Goal: Transaction & Acquisition: Obtain resource

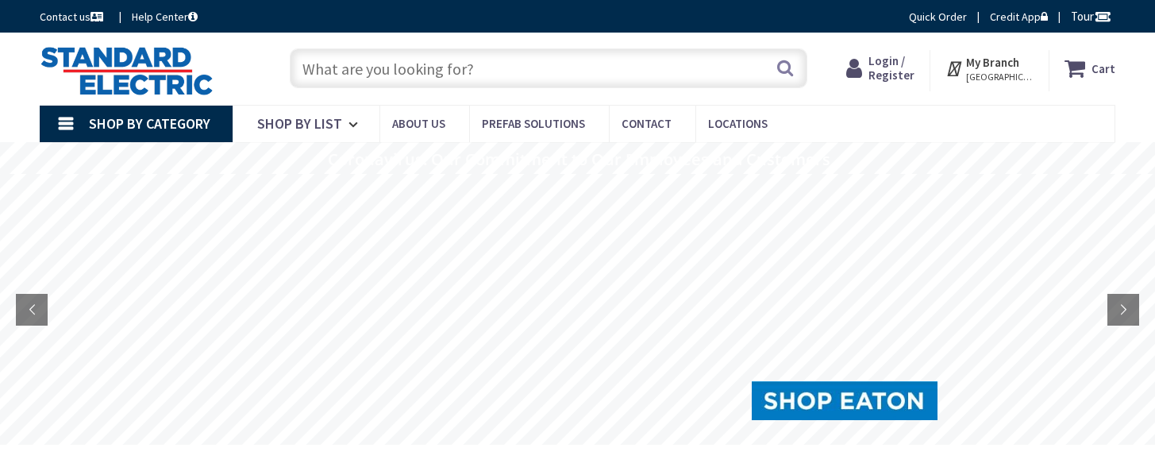
click at [914, 67] on span "Login / Register" at bounding box center [891, 67] width 46 height 29
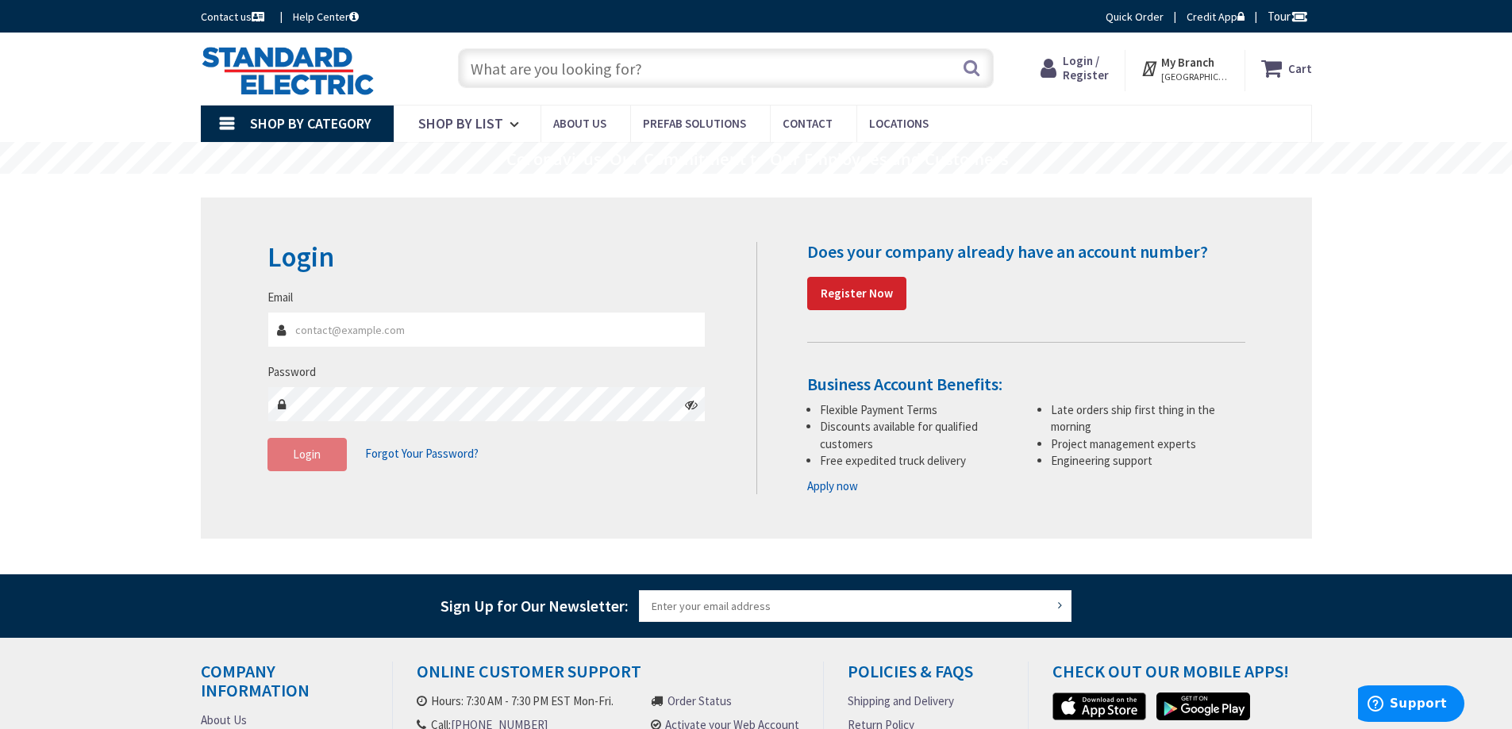
type input "[PERSON_NAME][EMAIL_ADDRESS][PERSON_NAME][DOMAIN_NAME][US_STATE]"
click at [312, 452] on span "Login" at bounding box center [307, 454] width 28 height 15
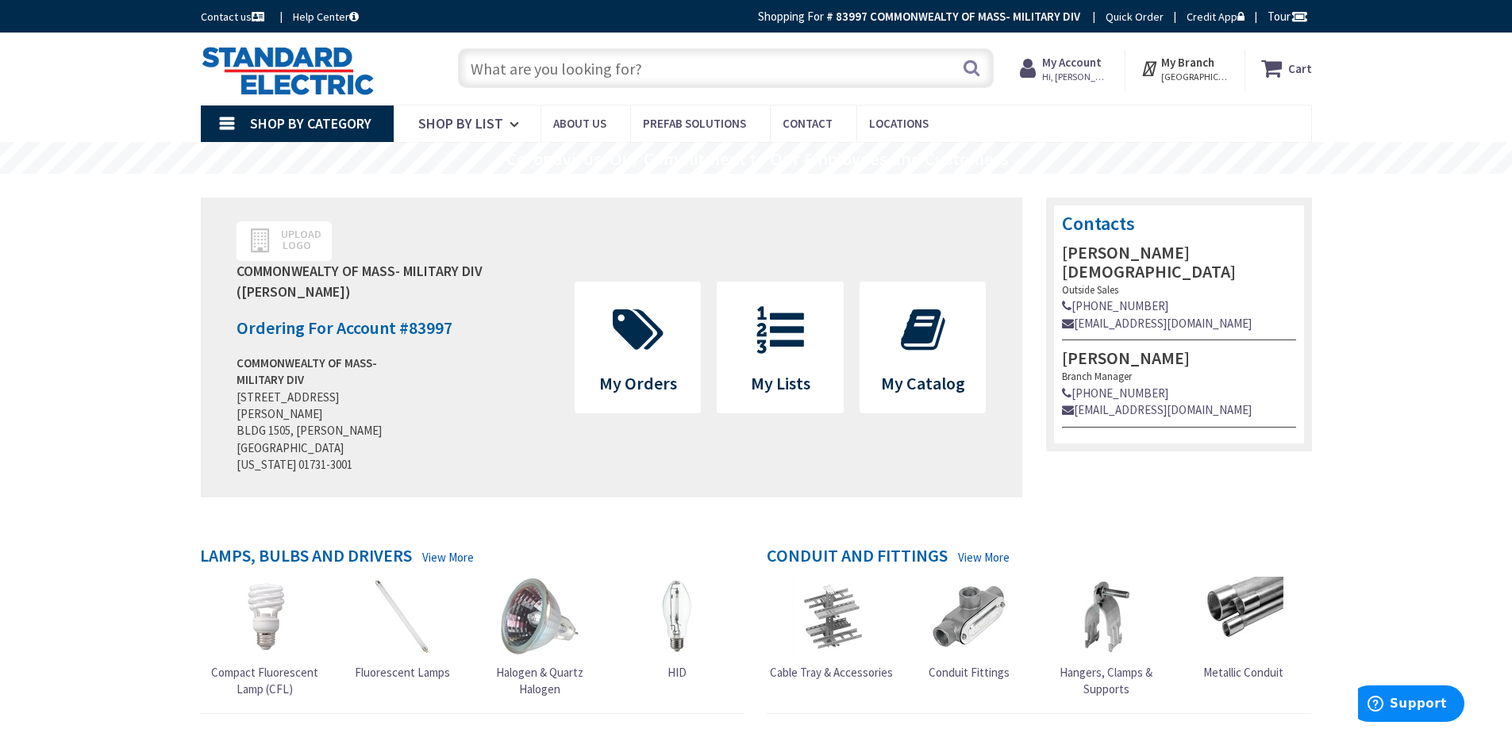
click at [1082, 71] on span "Hi, Benson" at bounding box center [1075, 77] width 67 height 13
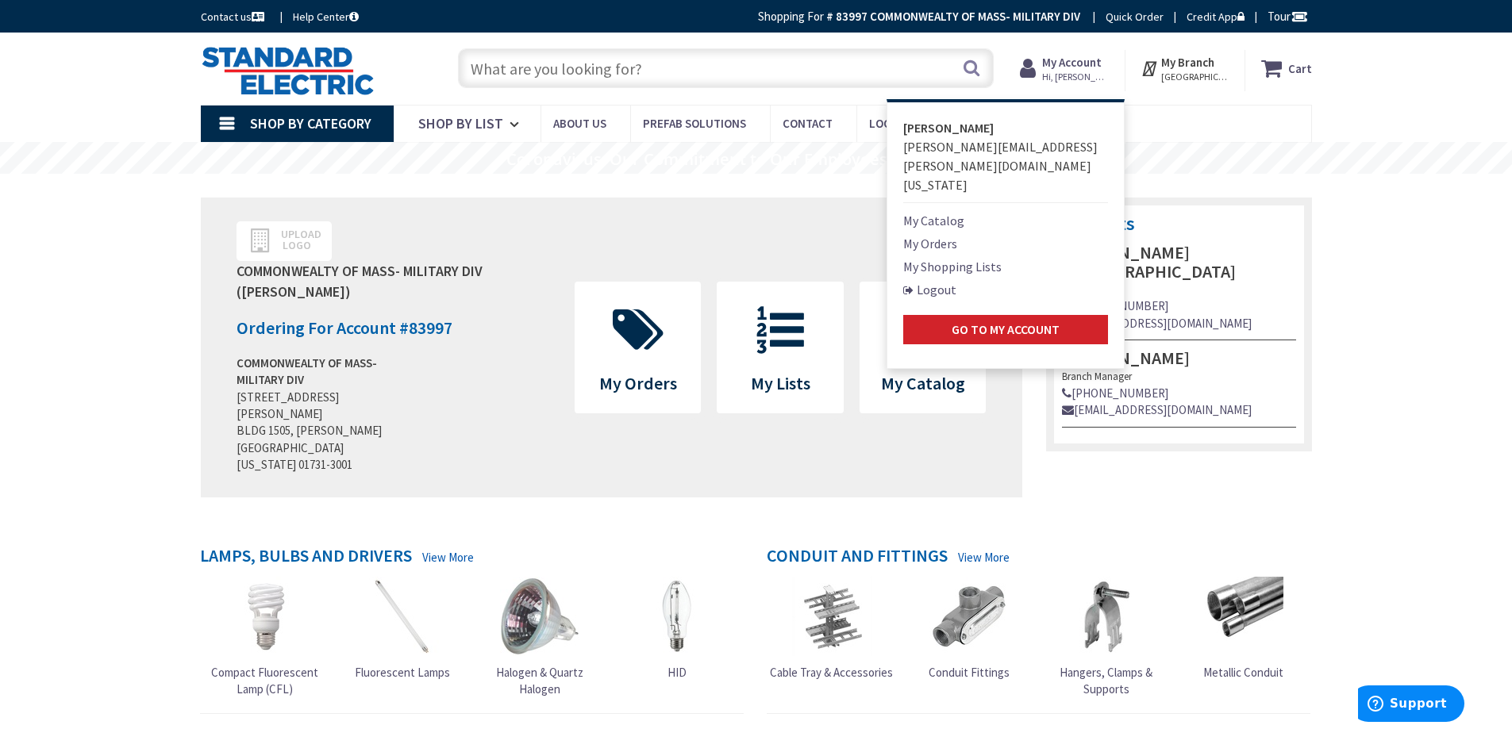
click at [931, 234] on link "My Orders" at bounding box center [930, 243] width 54 height 19
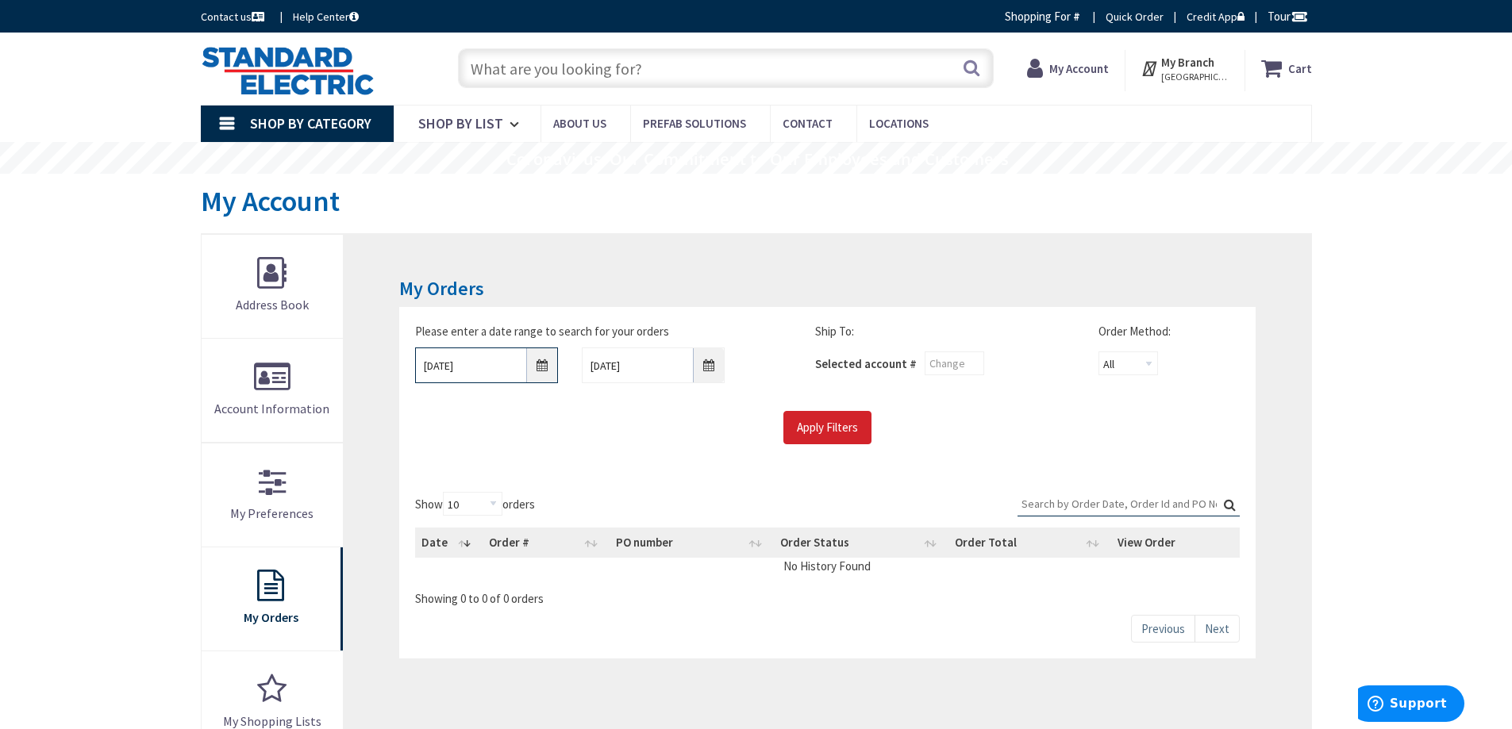
click at [544, 359] on input "10/3/2025" at bounding box center [486, 366] width 143 height 36
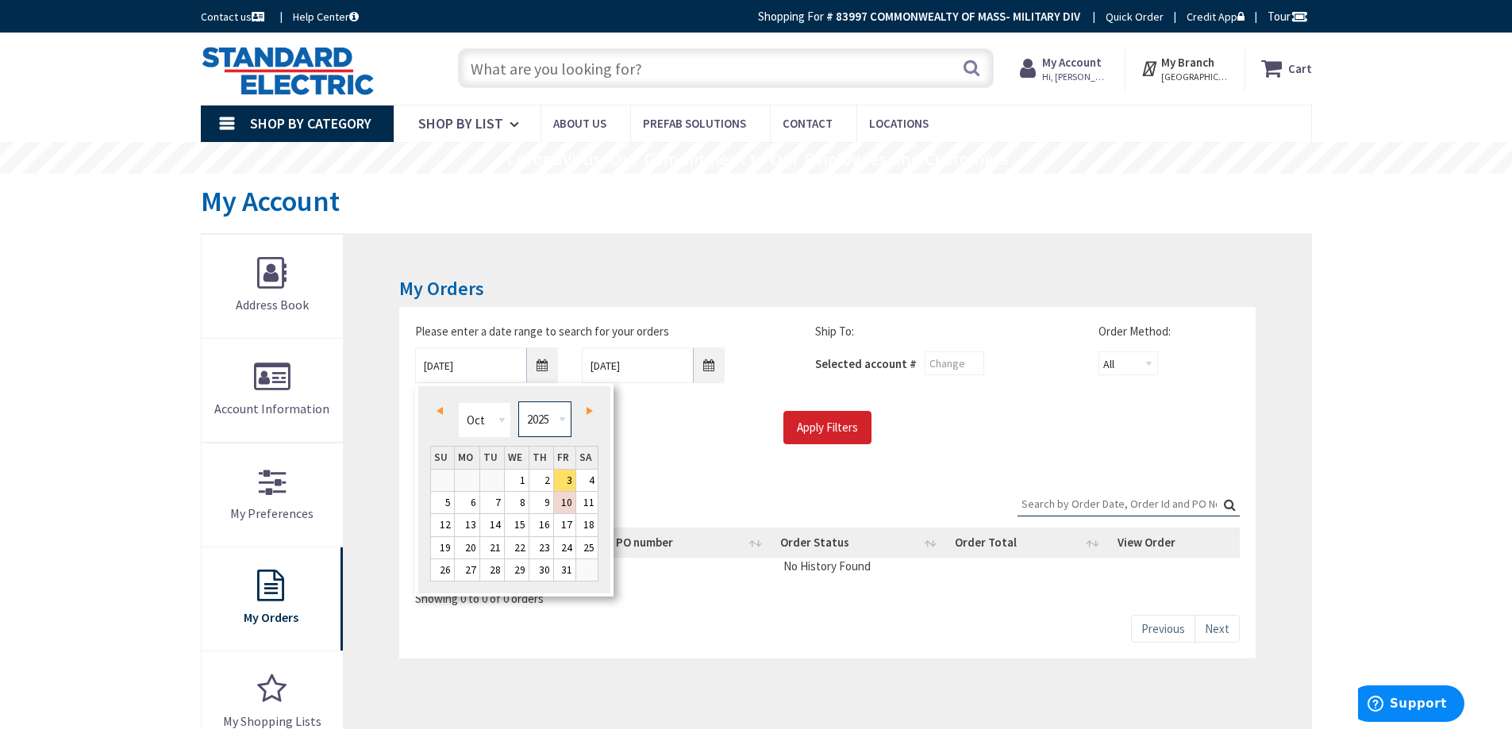
click at [517, 416] on div "Jan Feb Mar Apr May Jun Jul Aug Sep Oct Nov Dec 1980 1981 1982 1983 1984 1985 1…" at bounding box center [514, 420] width 113 height 36
click at [499, 417] on select "Jan Feb Mar Apr May Jun Jul Aug Sep Oct Nov Dec" at bounding box center [484, 420] width 53 height 36
type input "07/02/2025"
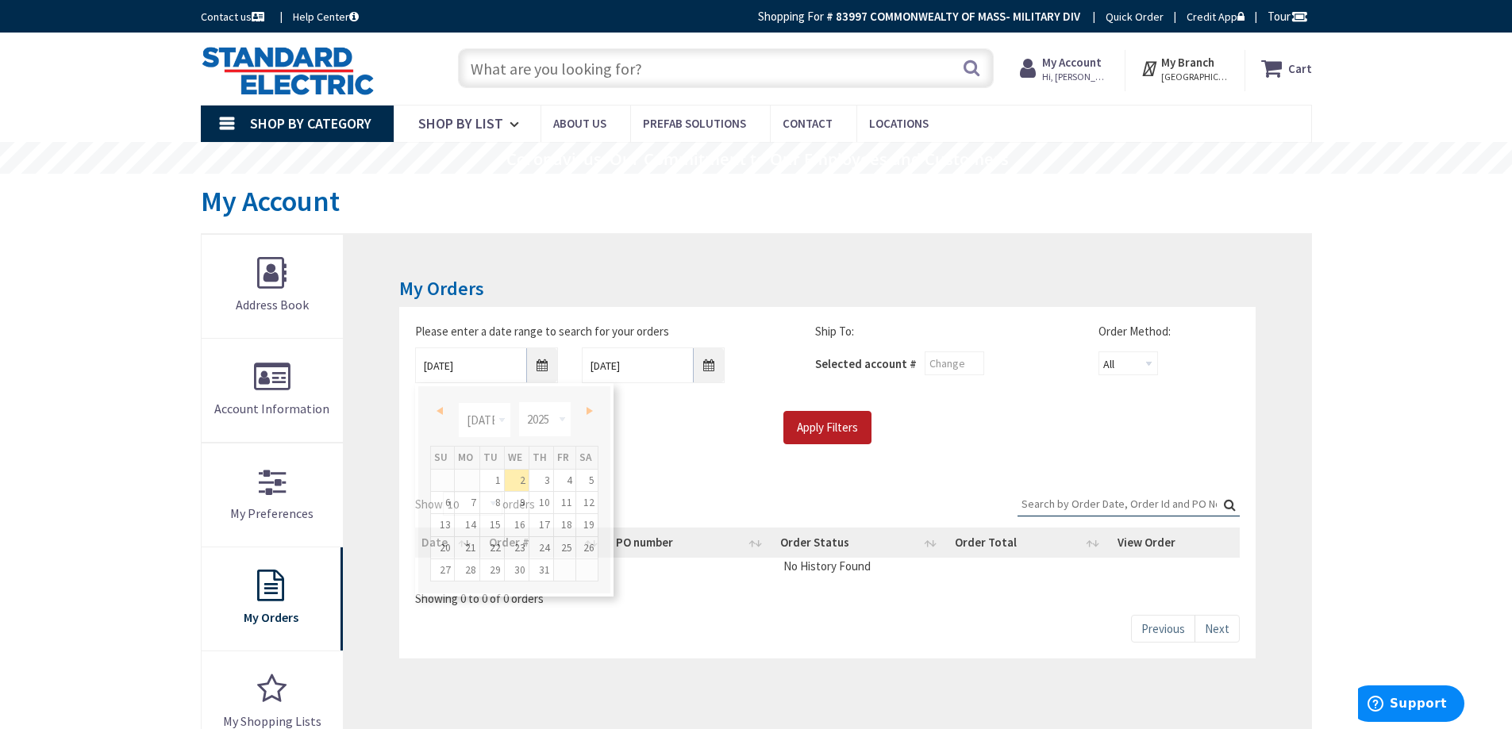
click at [841, 425] on input "Apply Filters" at bounding box center [827, 427] width 88 height 33
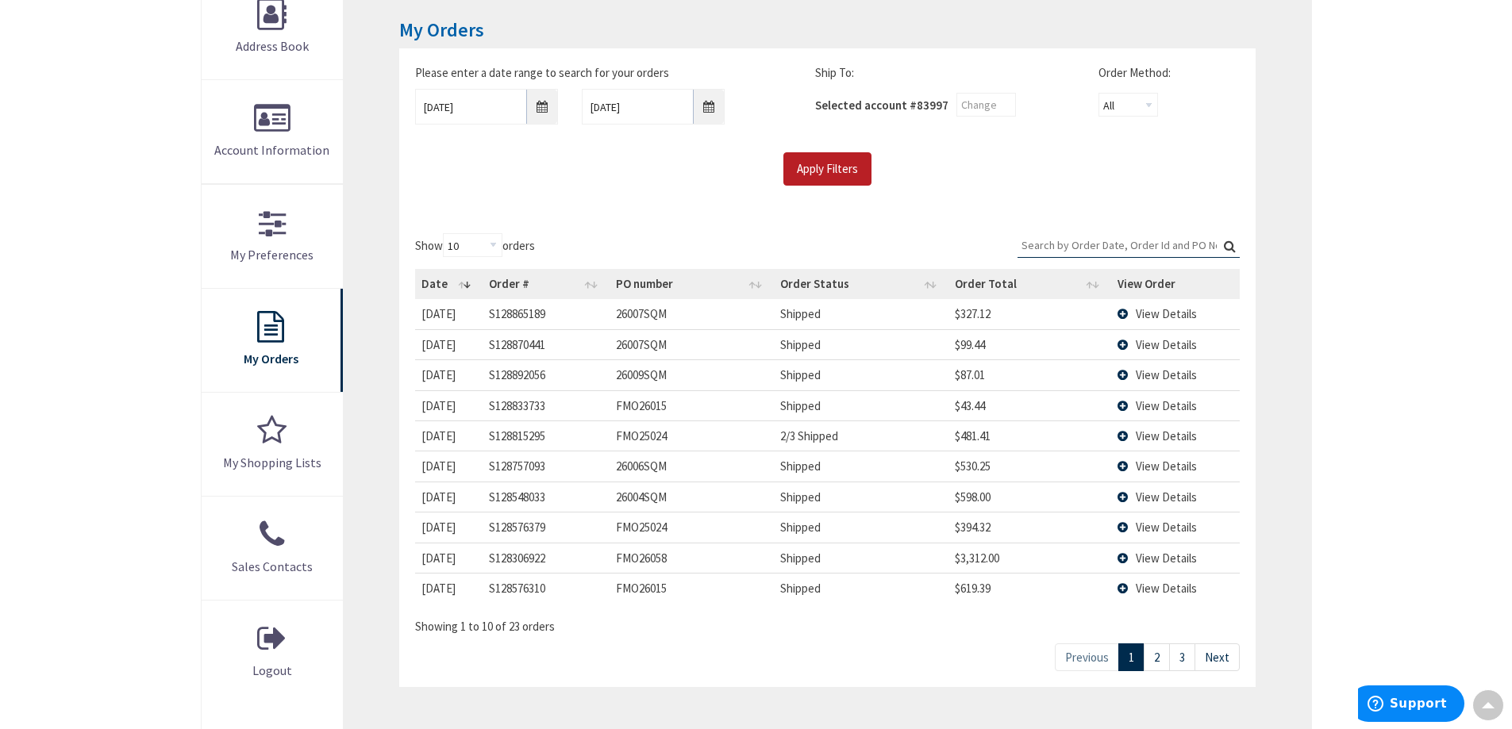
scroll to position [238, 0]
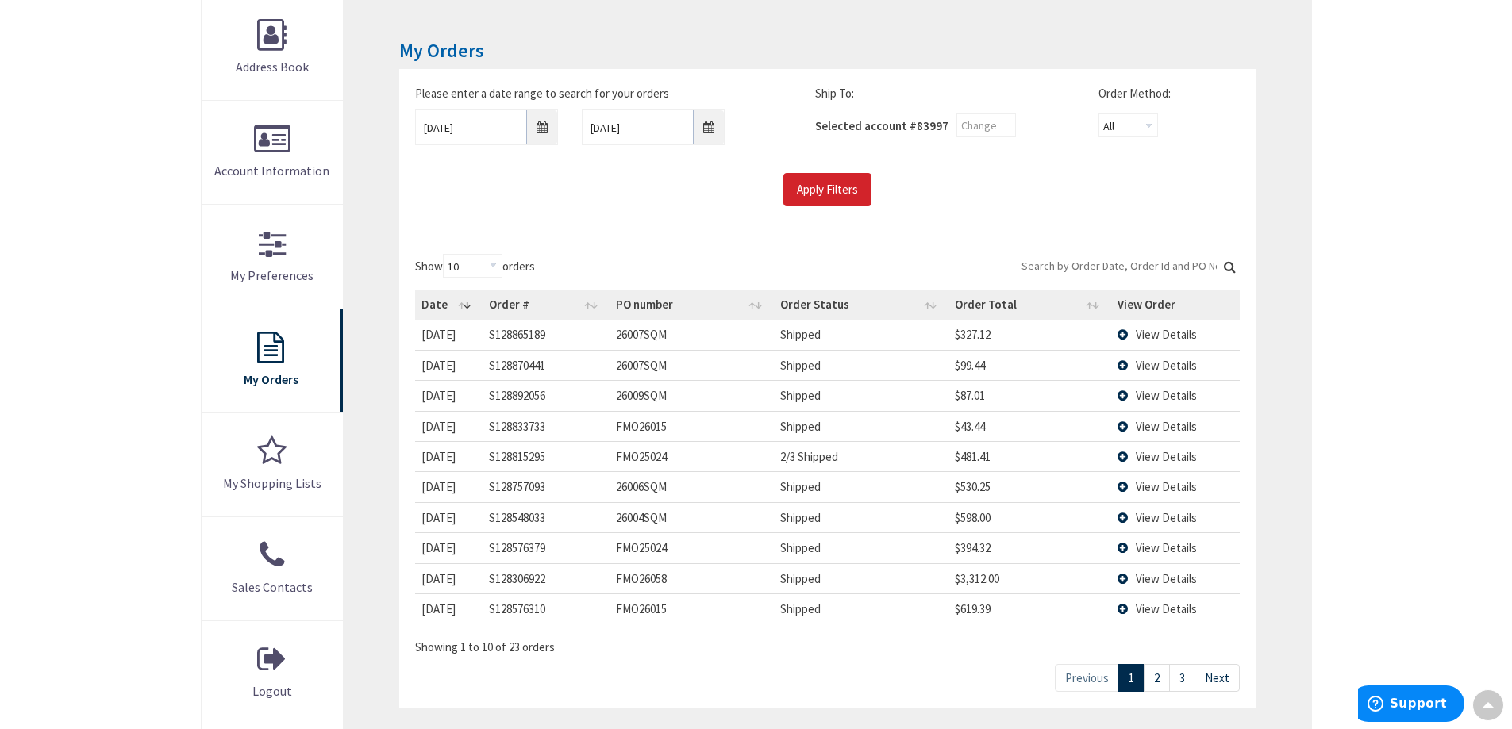
click at [1152, 331] on span "View Details" at bounding box center [1166, 334] width 61 height 15
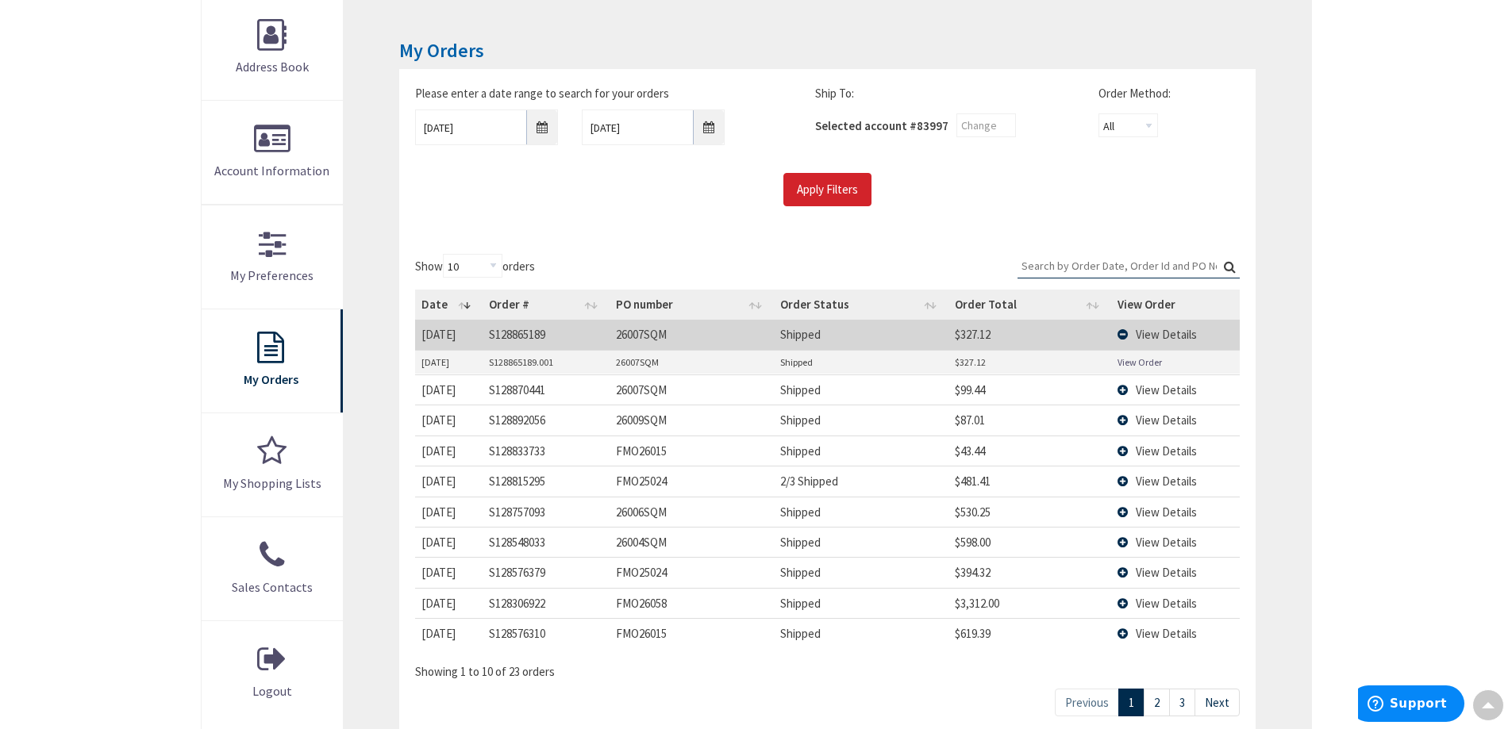
click at [1138, 363] on link "View Order" at bounding box center [1139, 362] width 44 height 13
click at [1164, 386] on span "View Details" at bounding box center [1166, 389] width 61 height 15
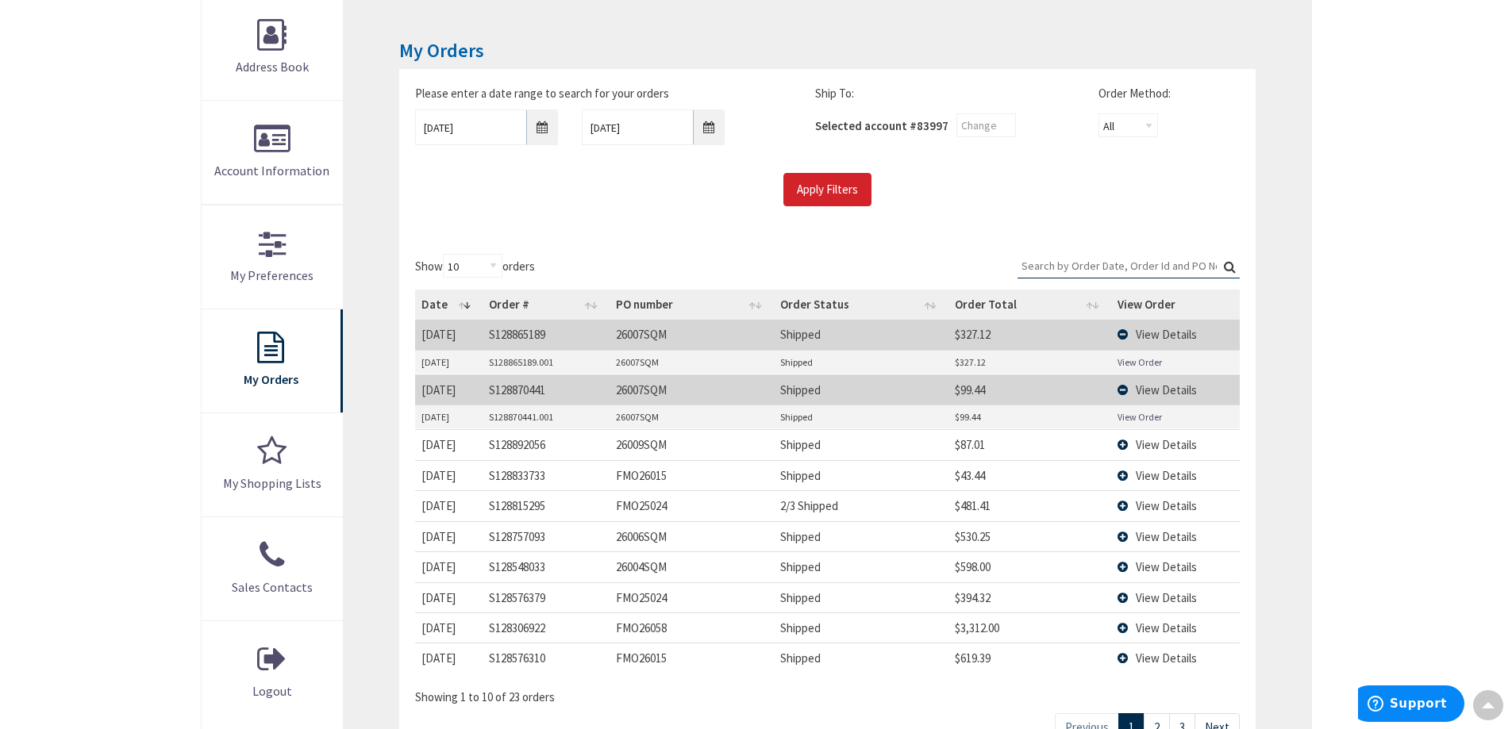
click at [1134, 417] on link "View Order" at bounding box center [1139, 416] width 44 height 13
click at [1160, 444] on span "View Details" at bounding box center [1166, 444] width 61 height 15
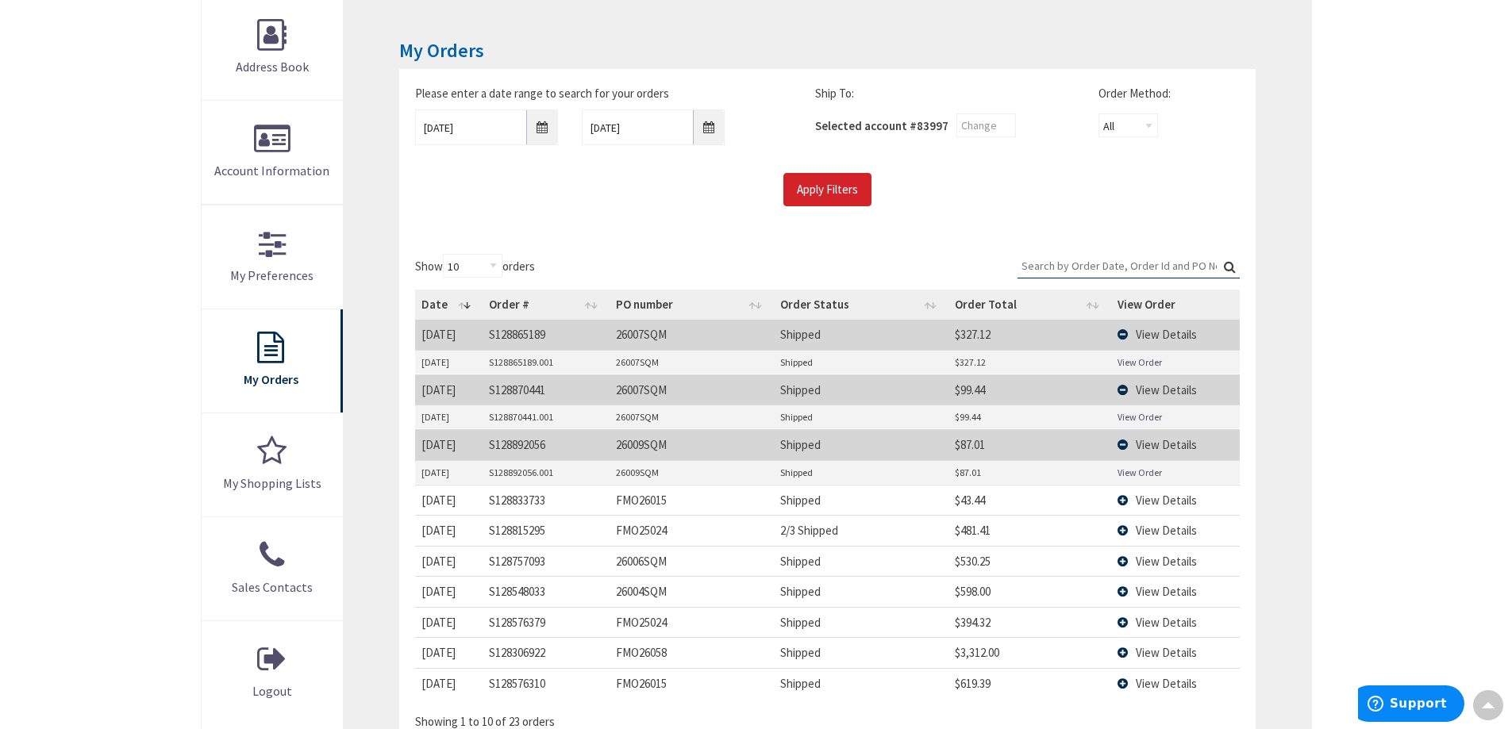
click at [1136, 471] on link "View Order" at bounding box center [1139, 472] width 44 height 13
click at [1170, 505] on span "View Details" at bounding box center [1166, 500] width 61 height 15
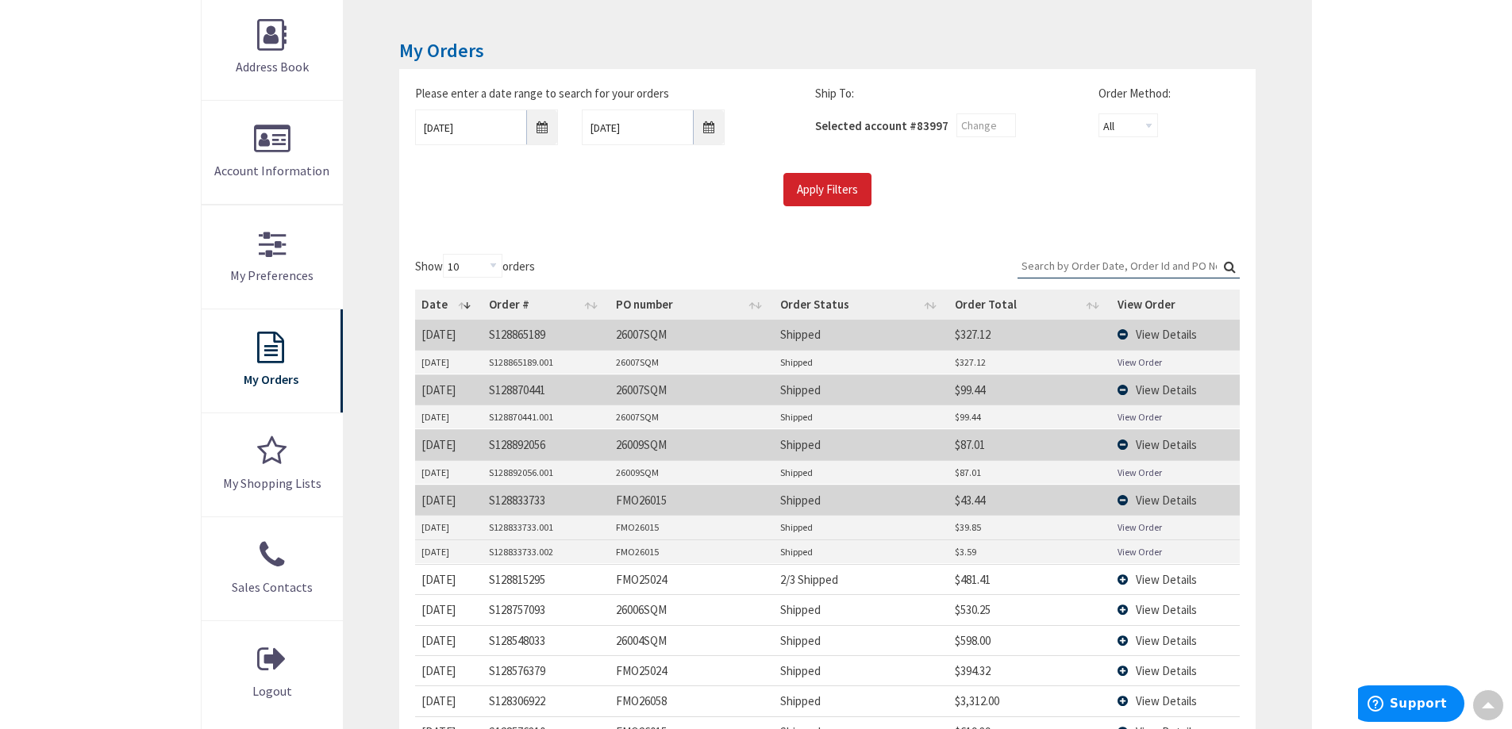
click at [1140, 529] on link "View Order" at bounding box center [1139, 527] width 44 height 13
click at [1163, 585] on span "View Details" at bounding box center [1166, 579] width 61 height 15
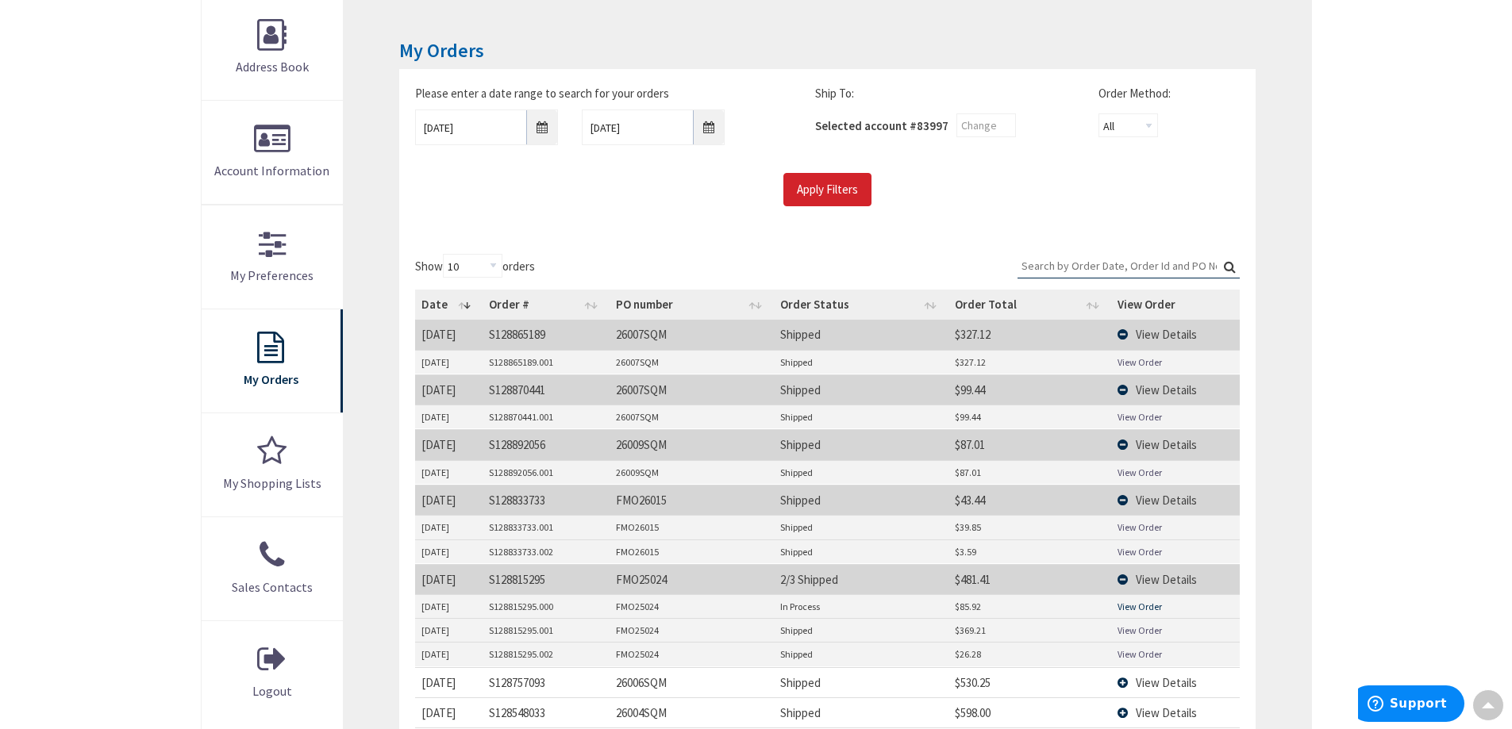
scroll to position [397, 0]
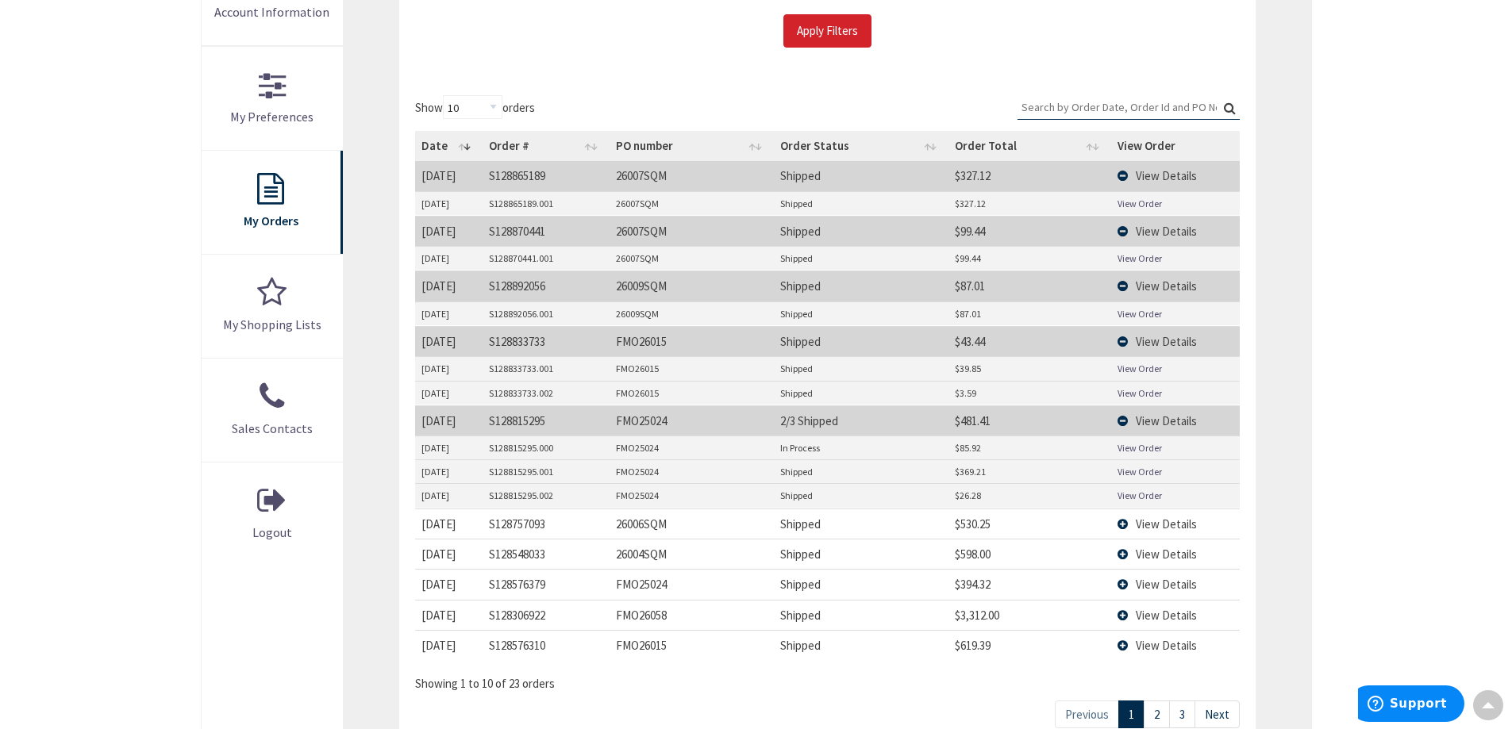
click at [1166, 517] on span "View Details" at bounding box center [1166, 524] width 61 height 15
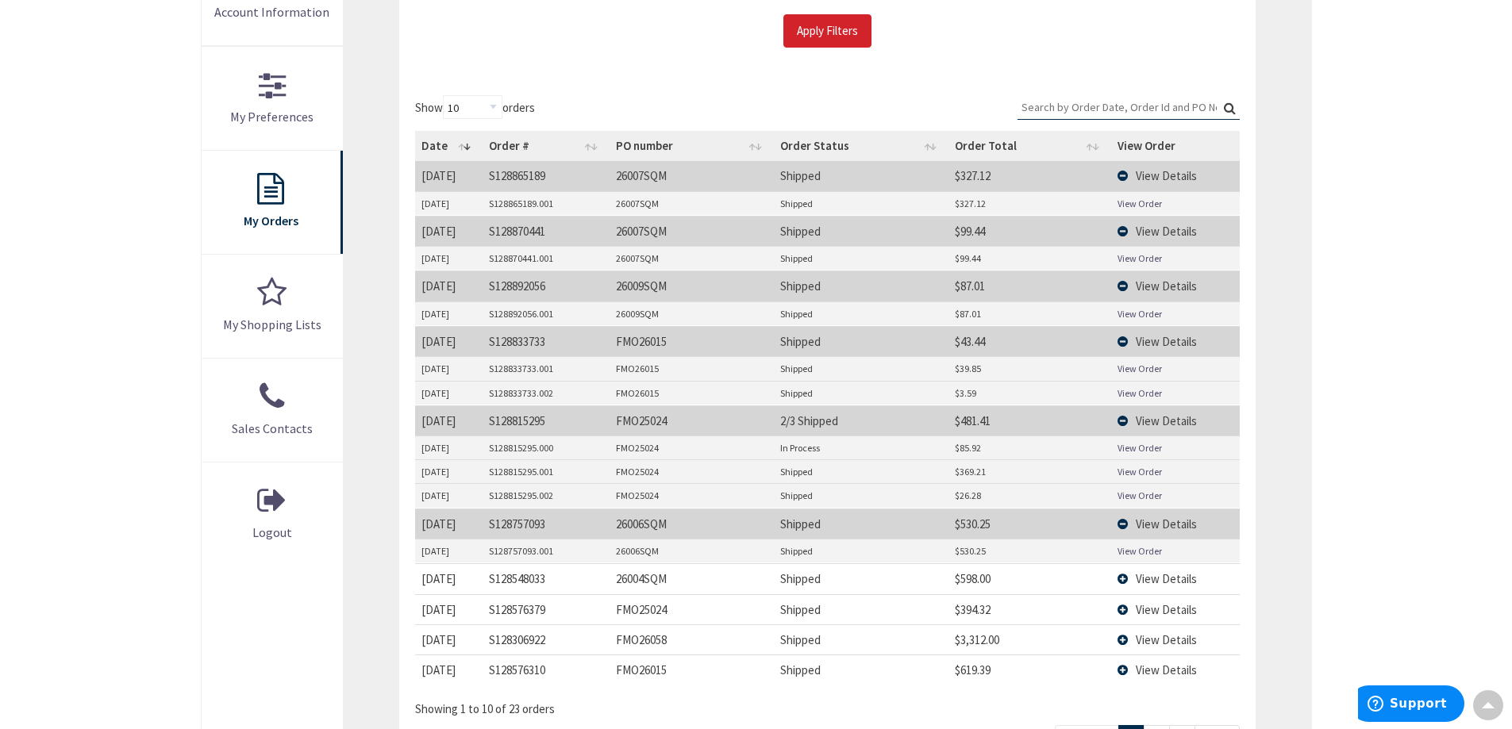
click at [1141, 550] on link "View Order" at bounding box center [1139, 550] width 44 height 13
click at [1156, 570] on td "View Details" at bounding box center [1175, 578] width 129 height 30
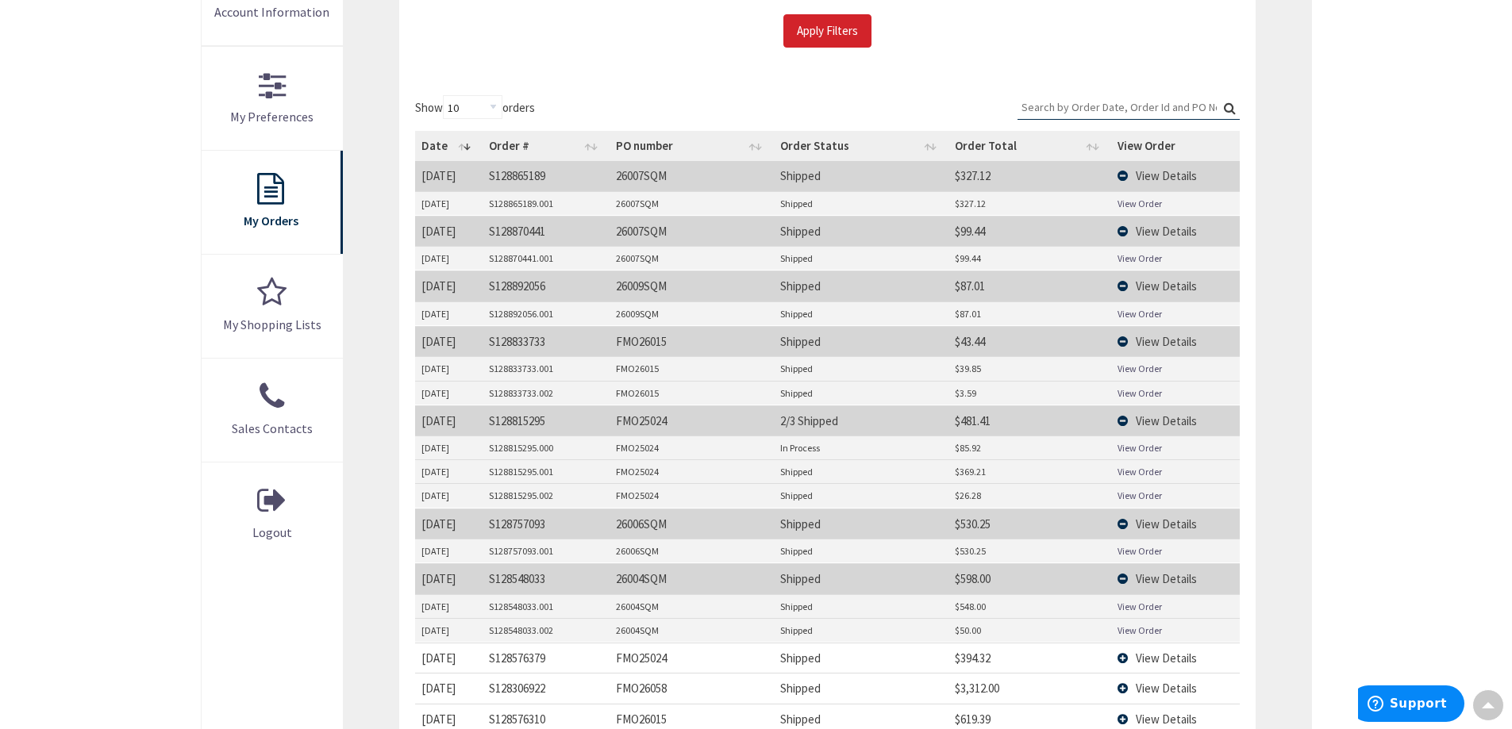
click at [1132, 610] on link "View Order" at bounding box center [1139, 606] width 44 height 13
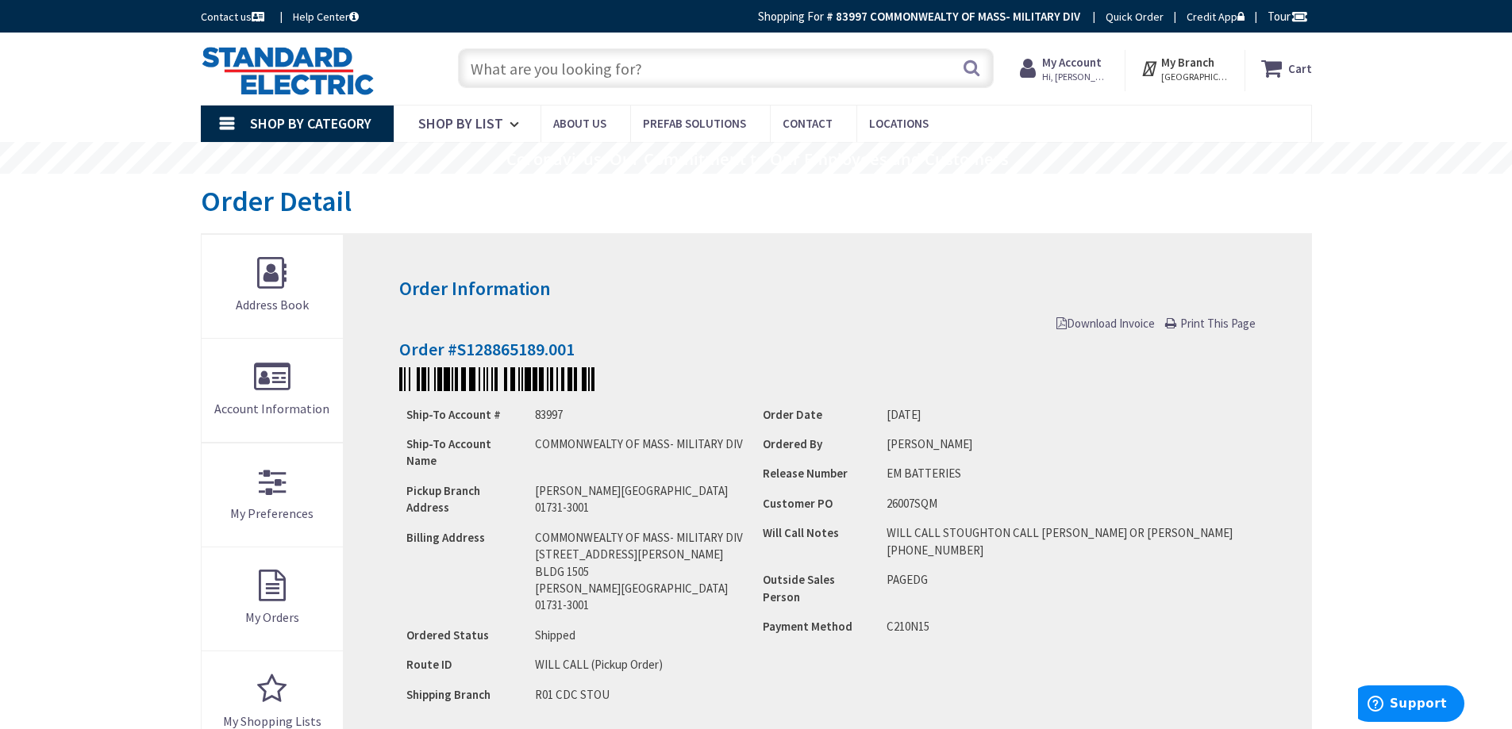
click at [1123, 325] on span "Download Invoice" at bounding box center [1105, 323] width 98 height 15
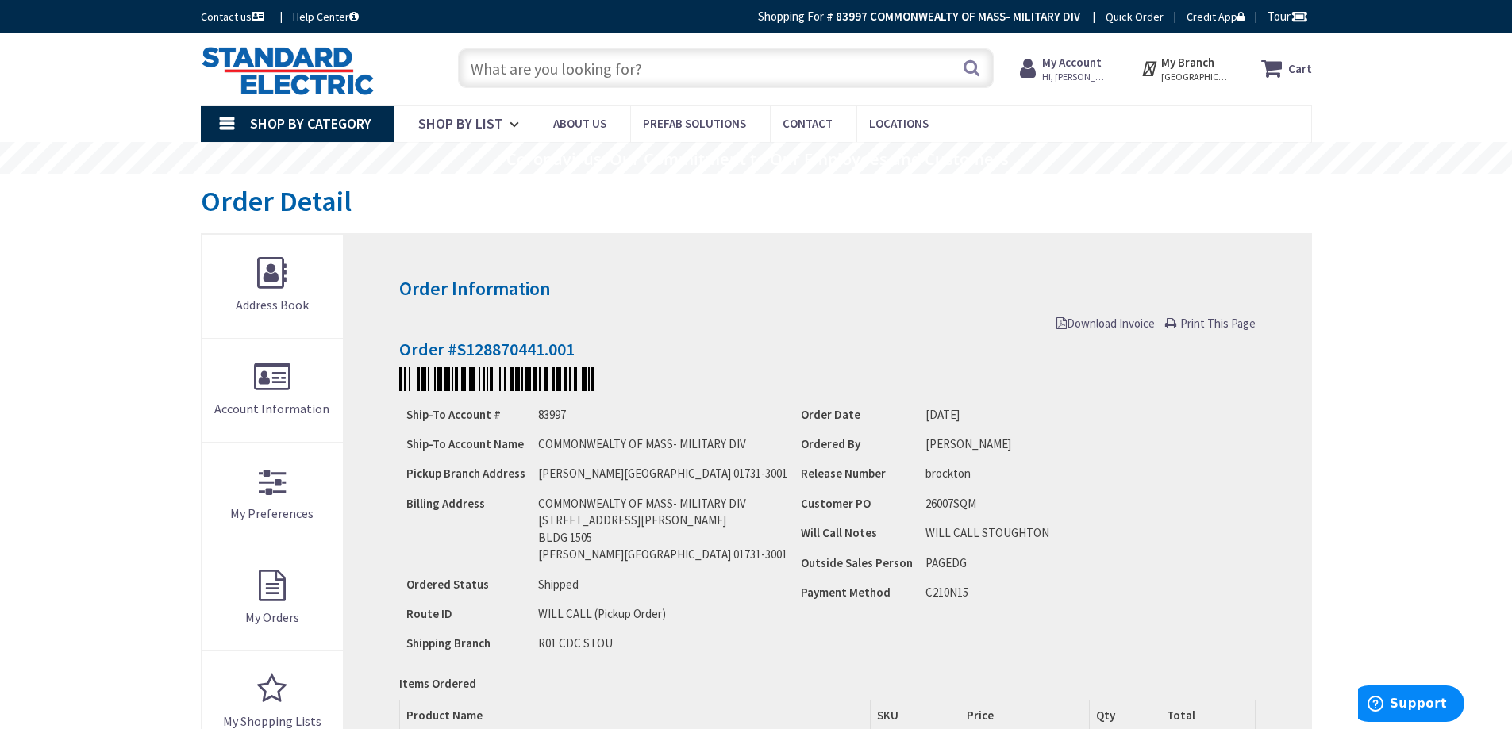
click at [1082, 323] on span "Download Invoice" at bounding box center [1105, 323] width 98 height 15
click at [1078, 320] on span "Download Invoice" at bounding box center [1105, 323] width 98 height 15
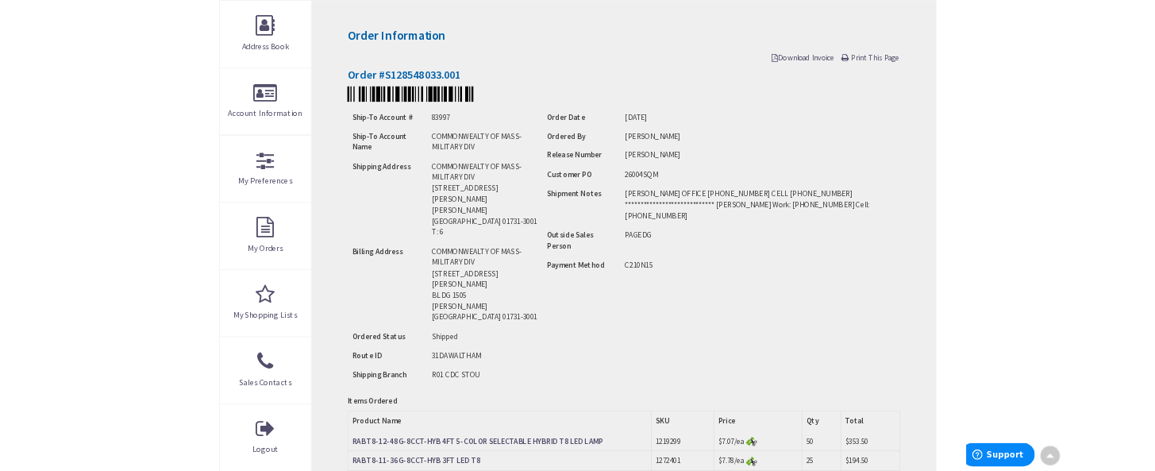
scroll to position [312, 0]
